Goal: Transaction & Acquisition: Purchase product/service

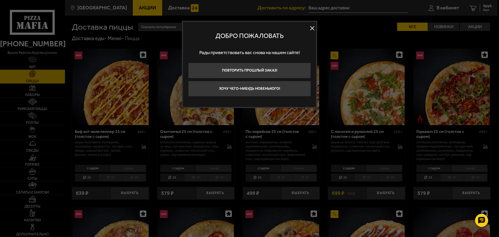
click at [312, 24] on button at bounding box center [312, 28] width 8 height 8
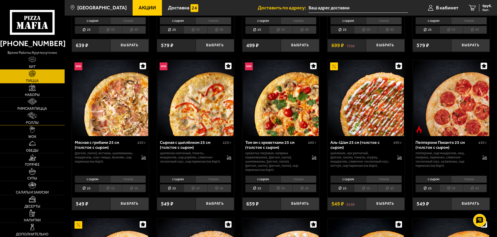
scroll to position [130, 0]
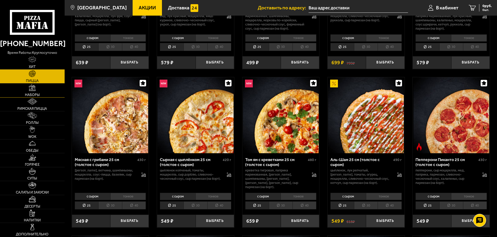
click at [38, 92] on link "Наборы" at bounding box center [32, 90] width 65 height 14
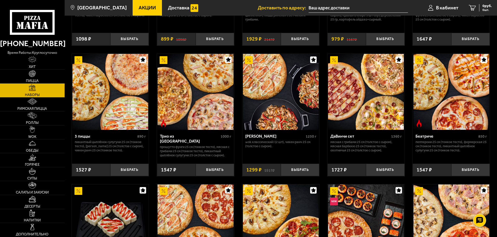
scroll to position [130, 0]
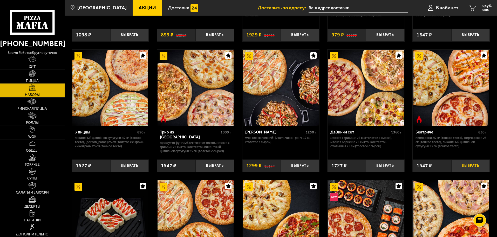
click at [470, 163] on button "Выбрать" at bounding box center [471, 165] width 38 height 13
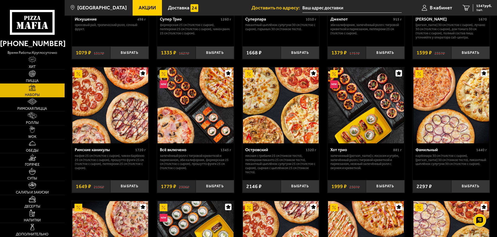
scroll to position [389, 0]
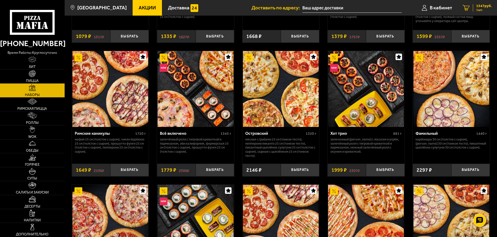
click at [485, 10] on span "1 шт." at bounding box center [484, 9] width 16 height 3
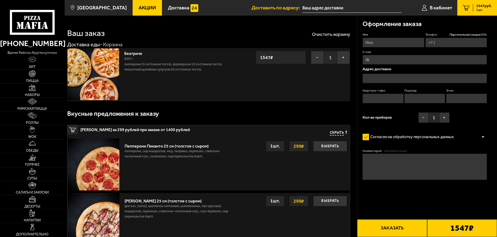
type input "[PHONE_NUMBER]"
type input "[STREET_ADDRESS]"
type input "13"
type input "1"
type input "3"
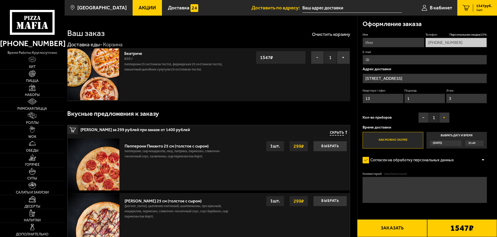
click at [443, 120] on button "+" at bounding box center [444, 117] width 10 height 10
click at [449, 228] on div "1547 ₽" at bounding box center [462, 228] width 70 height 18
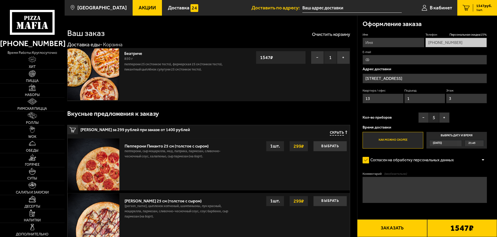
click at [450, 226] on b "1547 ₽" at bounding box center [461, 228] width 23 height 8
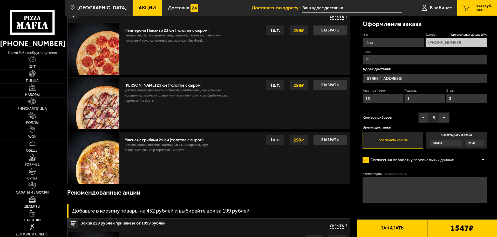
scroll to position [182, 0]
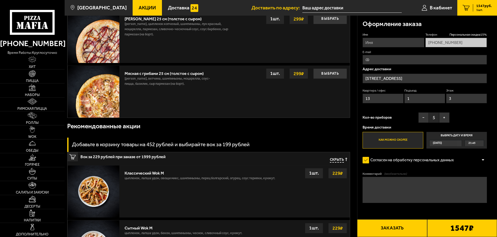
click at [452, 229] on b "1547 ₽" at bounding box center [461, 228] width 23 height 8
click at [387, 227] on button "Заказать" at bounding box center [392, 228] width 70 height 18
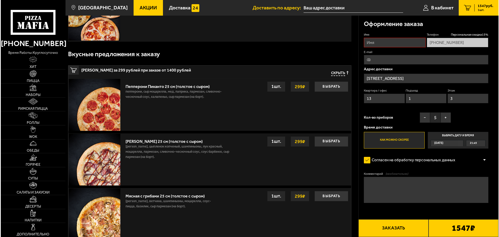
scroll to position [44, 0]
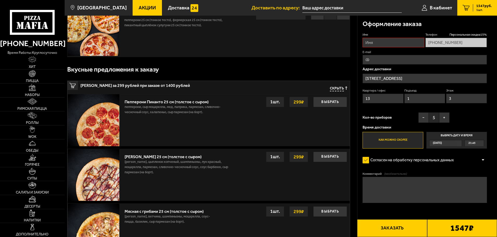
click at [393, 44] on input "Имя" at bounding box center [394, 43] width 62 height 10
type input "[PERSON_NAME]"
click at [397, 232] on button "Заказать" at bounding box center [392, 228] width 70 height 18
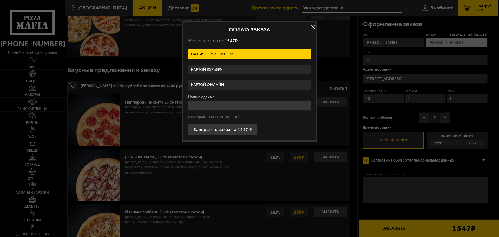
click at [245, 85] on label "Картой онлайн" at bounding box center [249, 84] width 123 height 10
click at [0, 0] on input "Картой онлайн" at bounding box center [0, 0] width 0 height 0
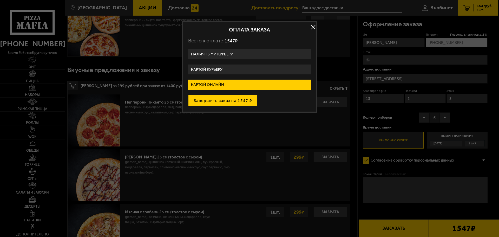
click at [235, 99] on button "Завершить заказ на 1547 ₽" at bounding box center [222, 100] width 69 height 11
